Goal: Task Accomplishment & Management: Complete application form

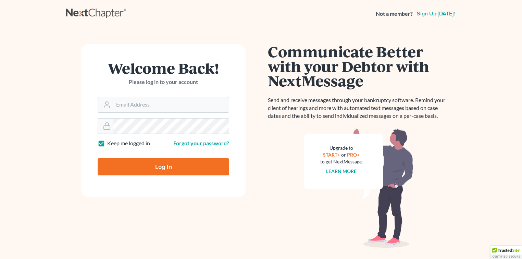
type input "[EMAIL_ADDRESS][DOMAIN_NAME]"
click at [172, 167] on input "Log In" at bounding box center [164, 166] width 132 height 17
type input "Thinking..."
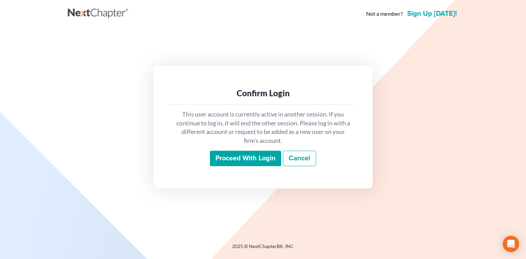
click at [236, 157] on input "Proceed with login" at bounding box center [245, 159] width 71 height 16
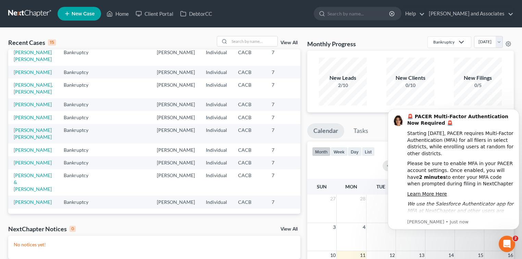
scroll to position [149, 0]
click at [256, 42] on input "search" at bounding box center [254, 41] width 48 height 10
type input "carr"
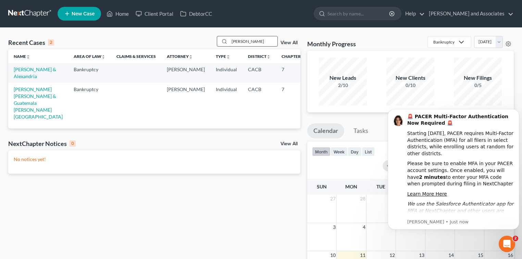
scroll to position [0, 0]
click at [29, 79] on link "Carrasco, Carlos & Alexandria" at bounding box center [35, 72] width 42 height 13
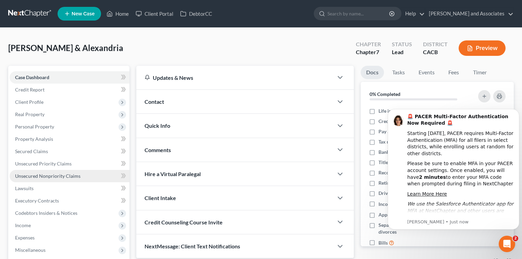
click at [98, 180] on link "Unsecured Nonpriority Claims" at bounding box center [70, 176] width 120 height 12
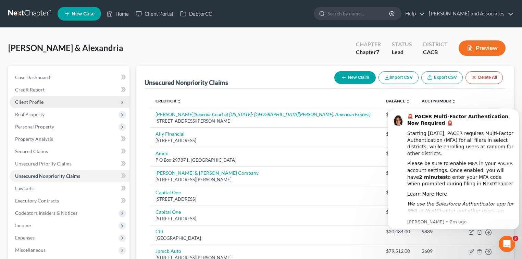
click at [61, 101] on span "Client Profile" at bounding box center [70, 102] width 120 height 12
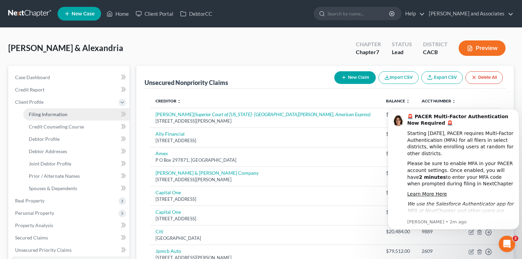
click at [60, 111] on span "Filing Information" at bounding box center [48, 114] width 39 height 6
select select "1"
select select "0"
select select "4"
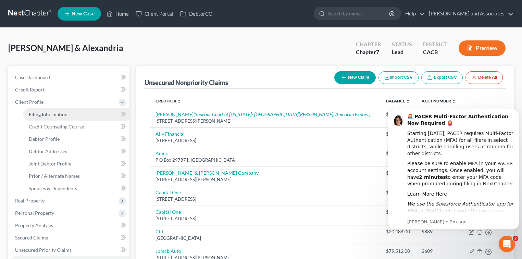
select select "0"
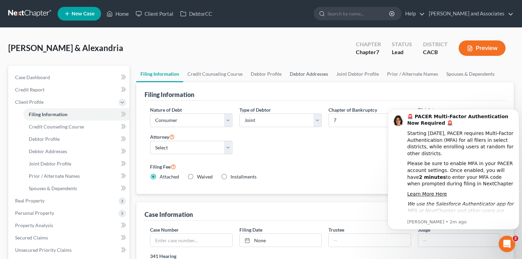
click at [297, 72] on link "Debtor Addresses" at bounding box center [309, 74] width 47 height 16
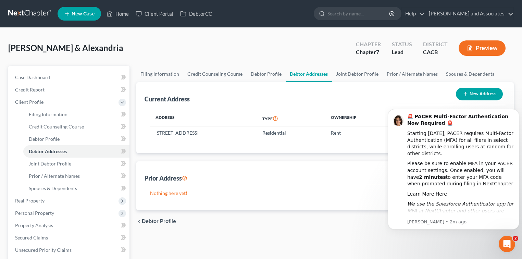
drag, startPoint x: 260, startPoint y: 134, endPoint x: 147, endPoint y: 135, distance: 113.1
click at [147, 135] on div "Address Type Ownership Dates 815 Live Oak Ridge Rd, Nipomo, CA 93444 Residentia…" at bounding box center [325, 129] width 361 height 48
click at [169, 133] on td "815 Live Oak Ridge Rd, Nipomo, CA 93444" at bounding box center [203, 132] width 107 height 13
click at [255, 132] on td "815 Live Oak Ridge Rd, Nipomo, CA 93444" at bounding box center [203, 132] width 107 height 13
drag, startPoint x: 248, startPoint y: 133, endPoint x: 157, endPoint y: 134, distance: 91.1
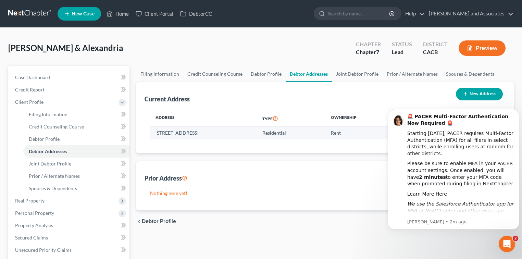
click at [157, 134] on td "815 Live Oak Ridge Rd, Nipomo, CA 93444" at bounding box center [203, 132] width 107 height 13
copy td "815 Live Oak Ridge Rd, Nipomo, CA 93444"
